Goal: Find specific page/section: Find specific page/section

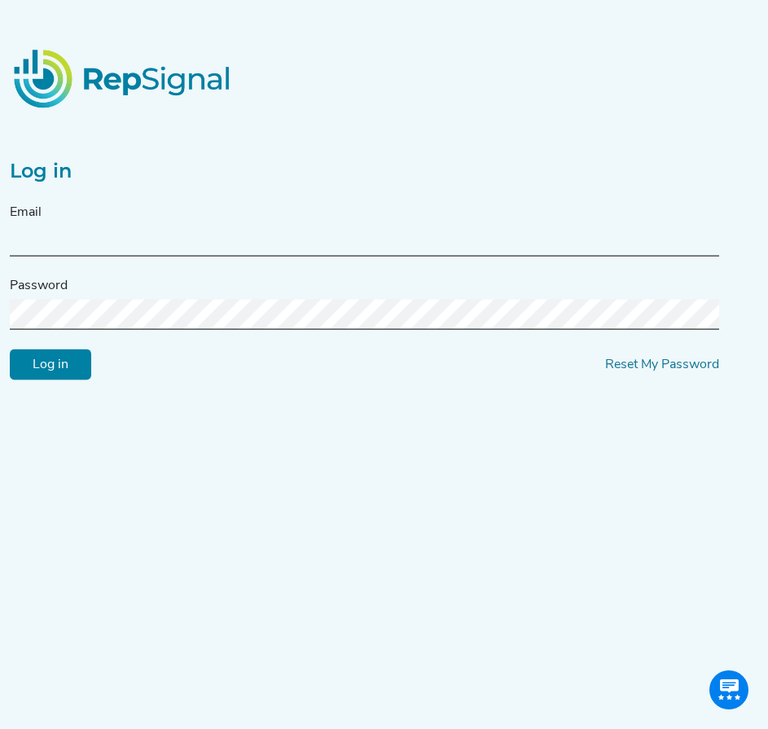
type input "[PERSON_NAME][EMAIL_ADDRESS][DOMAIN_NAME]"
click at [72, 373] on input "Log in" at bounding box center [50, 364] width 81 height 31
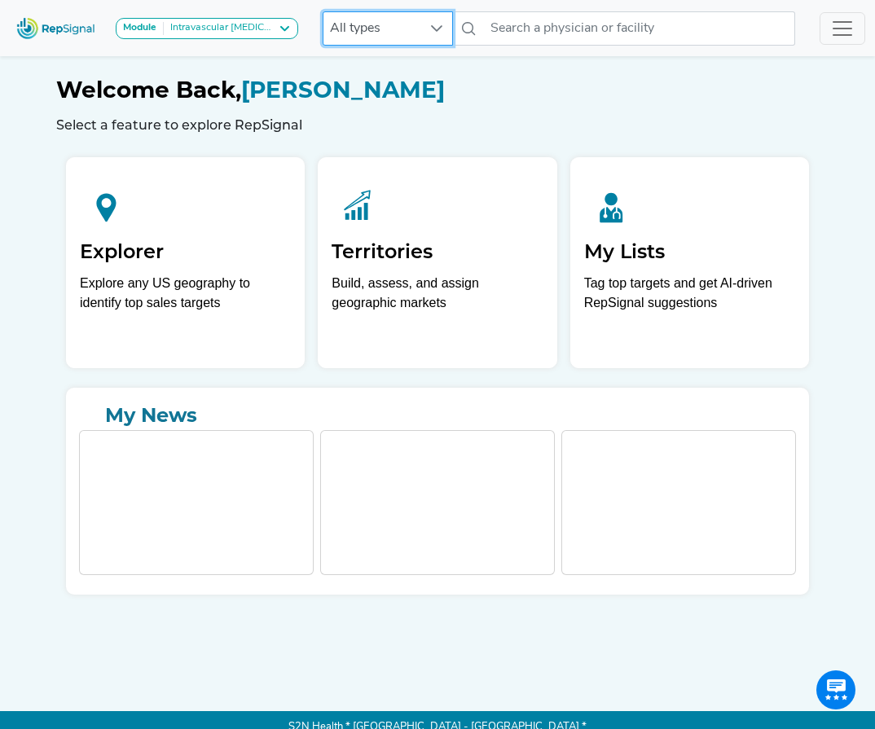
click at [420, 33] on span "All types" at bounding box center [372, 28] width 98 height 33
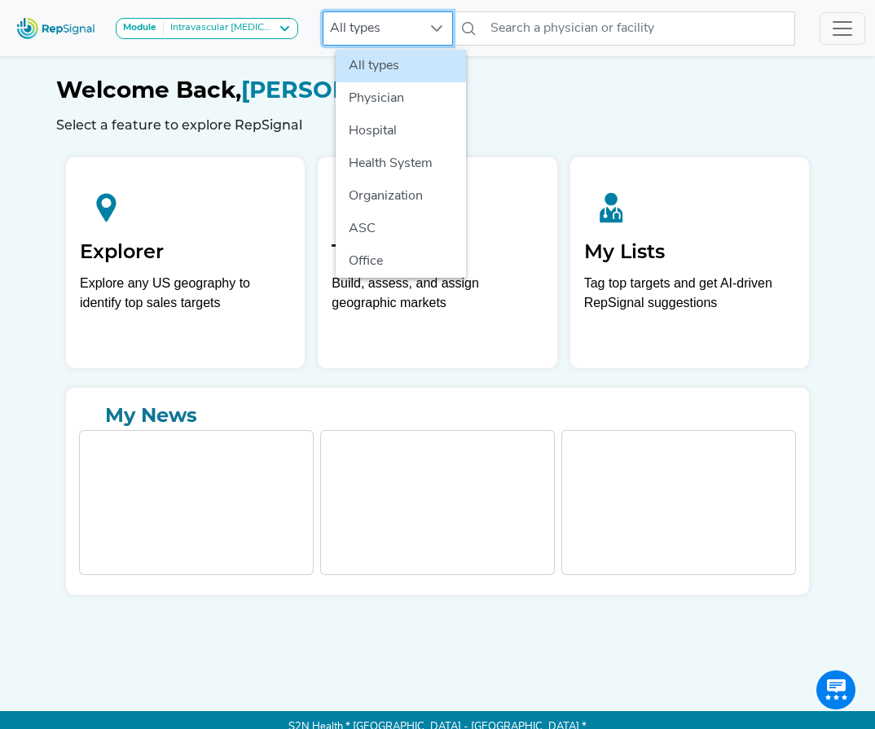
click at [212, 61] on div "Welcome Back, [PERSON_NAME] Select a feature to explore RepSignal" at bounding box center [437, 92] width 762 height 81
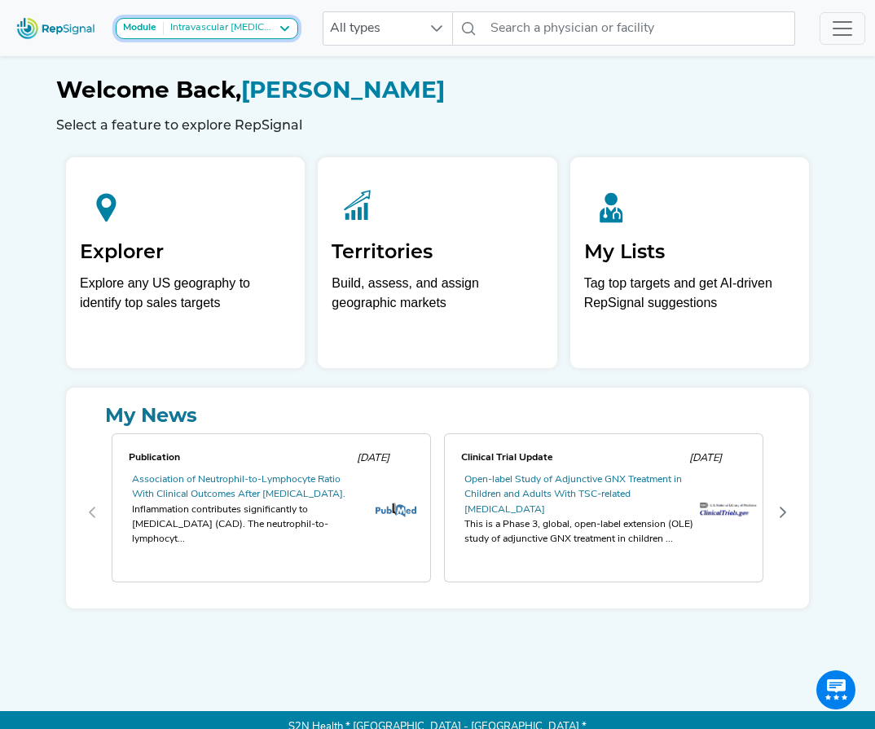
click at [244, 24] on div "Intravascular [MEDICAL_DATA] (IVL)" at bounding box center [219, 28] width 111 height 13
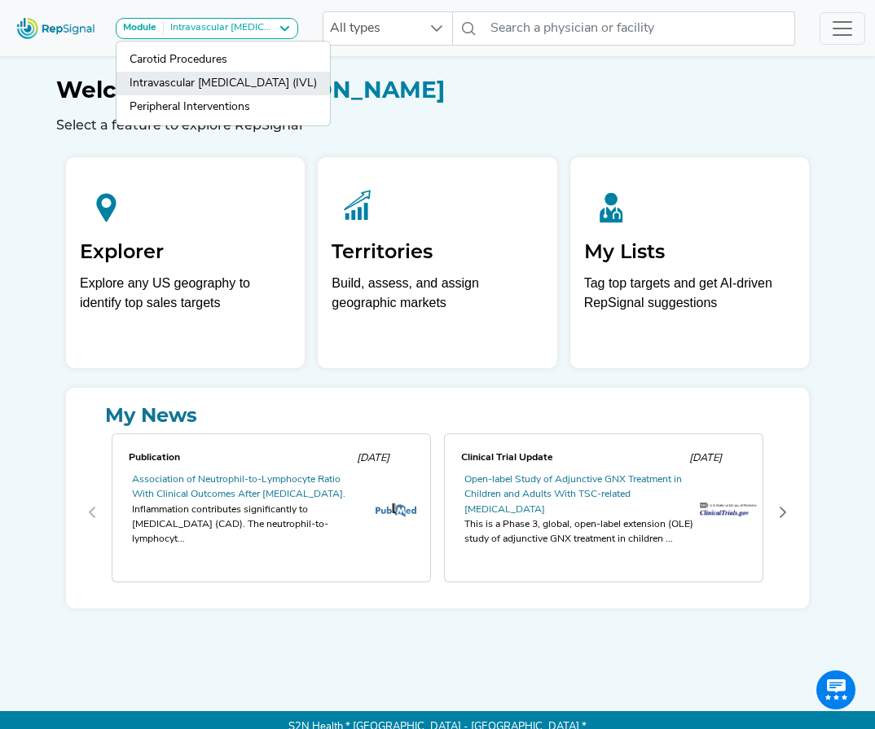
click at [251, 91] on link "Intravascular [MEDICAL_DATA] (IVL)" at bounding box center [222, 84] width 213 height 24
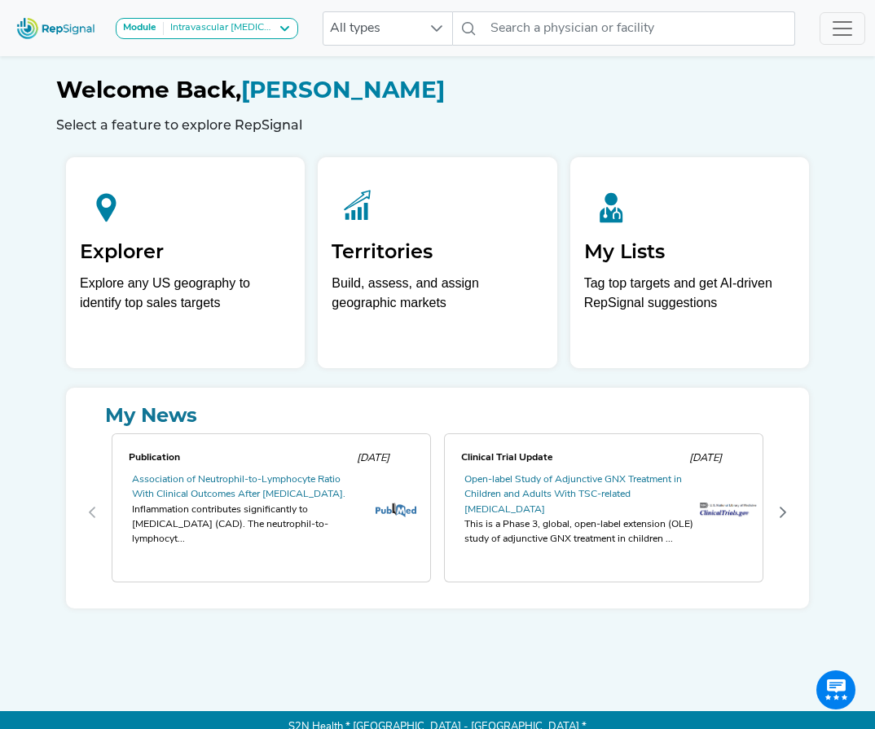
scroll to position [0, 0]
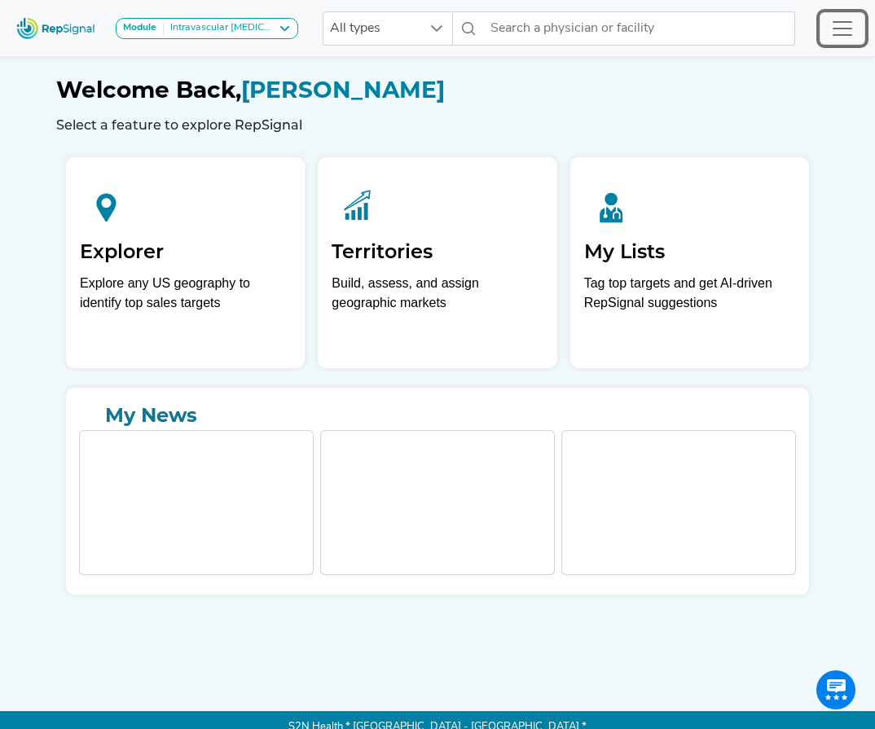
click at [846, 27] on span "Toggle navigation" at bounding box center [842, 28] width 24 height 24
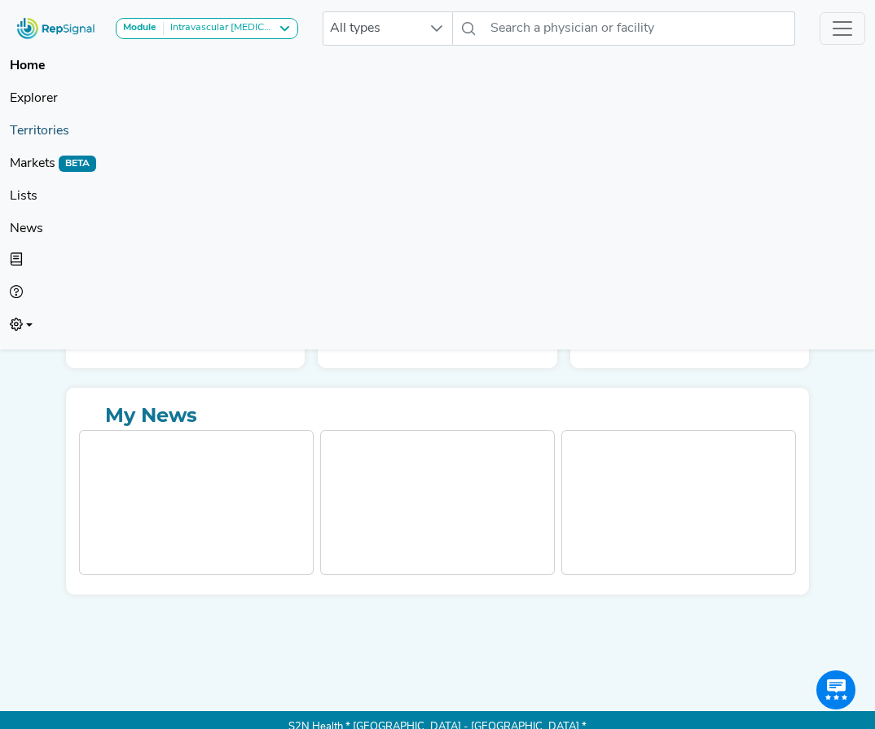
click at [41, 136] on link "Territories" at bounding box center [437, 131] width 855 height 33
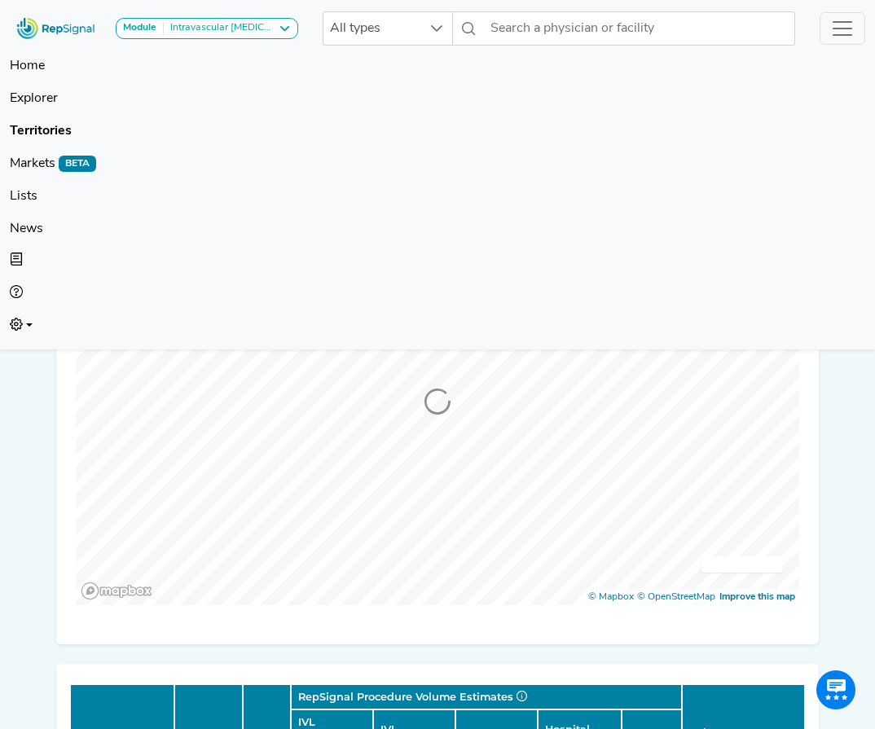
click at [836, 33] on span "Toggle navigation" at bounding box center [842, 28] width 24 height 24
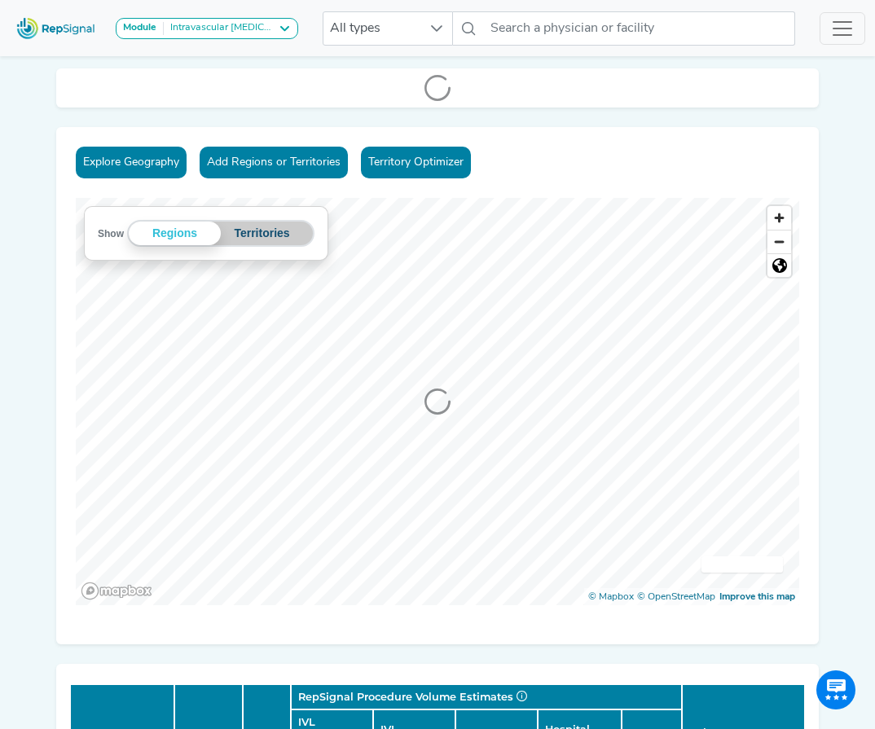
click at [254, 243] on button "Territories" at bounding box center [262, 234] width 82 height 24
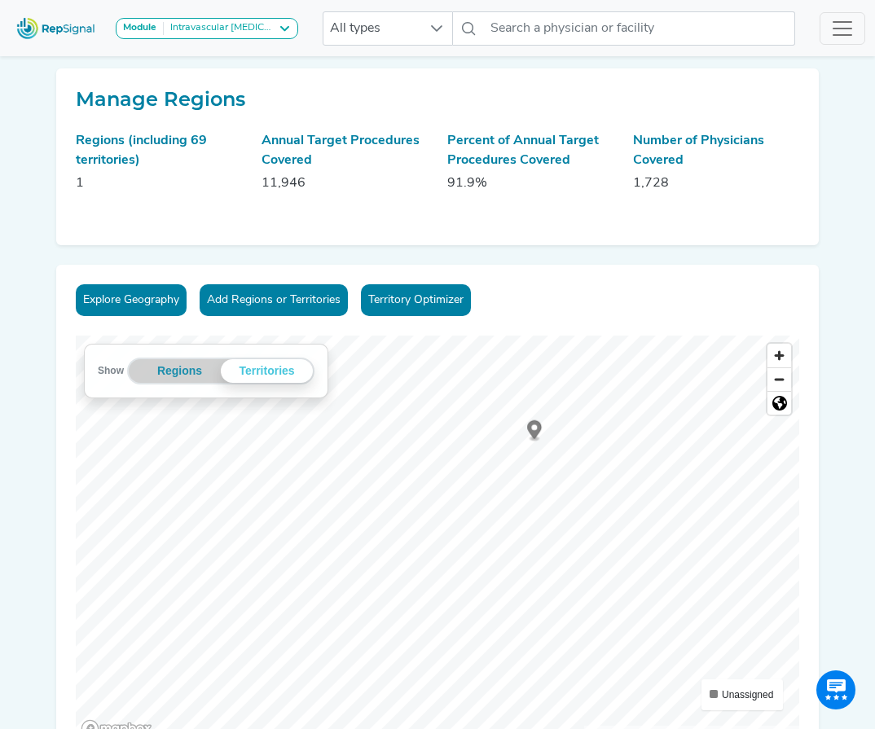
click at [537, 429] on icon "Map marker" at bounding box center [534, 429] width 15 height 19
